Goal: Find specific page/section

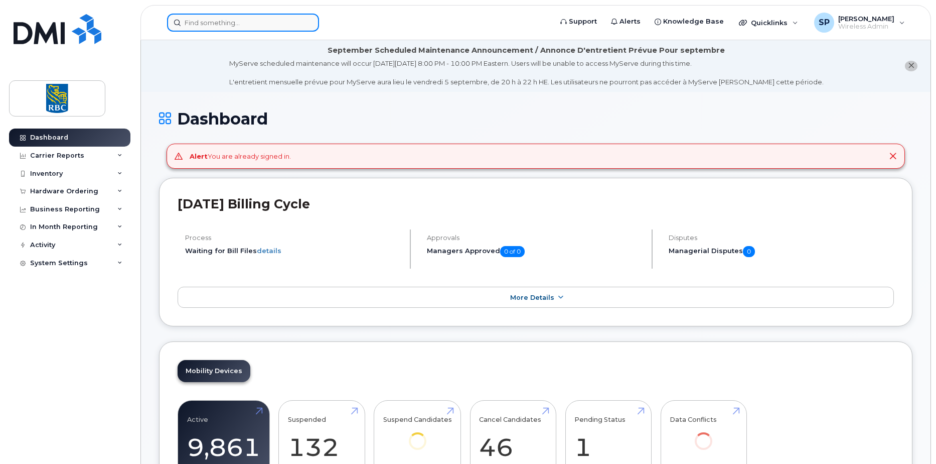
click at [199, 25] on input at bounding box center [243, 23] width 152 height 18
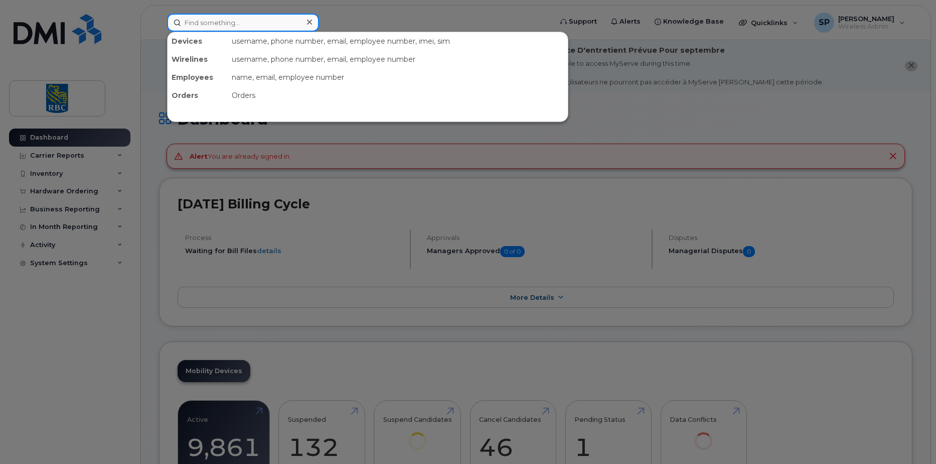
paste input "9054428894"
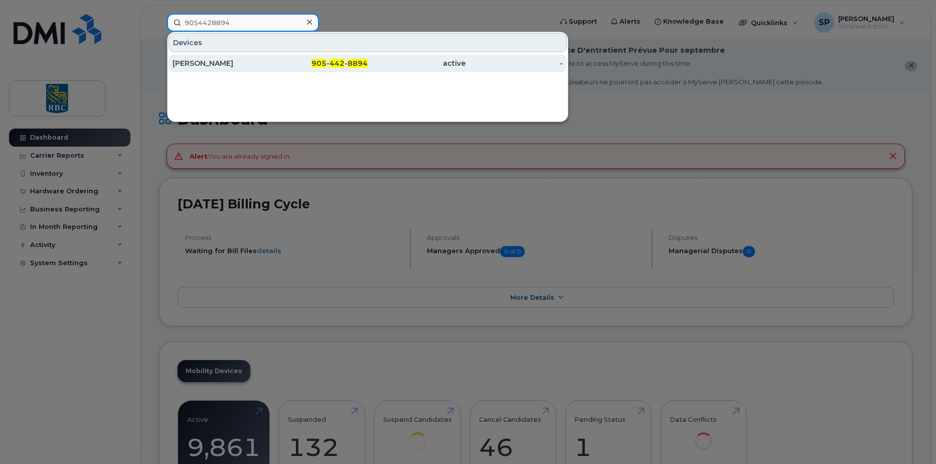
type input "9054428894"
click at [215, 58] on div "[PERSON_NAME]" at bounding box center [222, 63] width 98 height 18
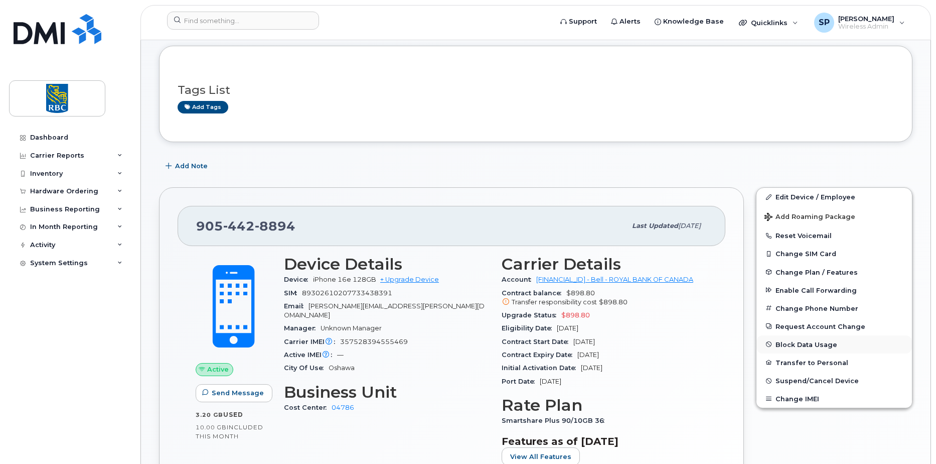
scroll to position [100, 0]
